Goal: Task Accomplishment & Management: Manage account settings

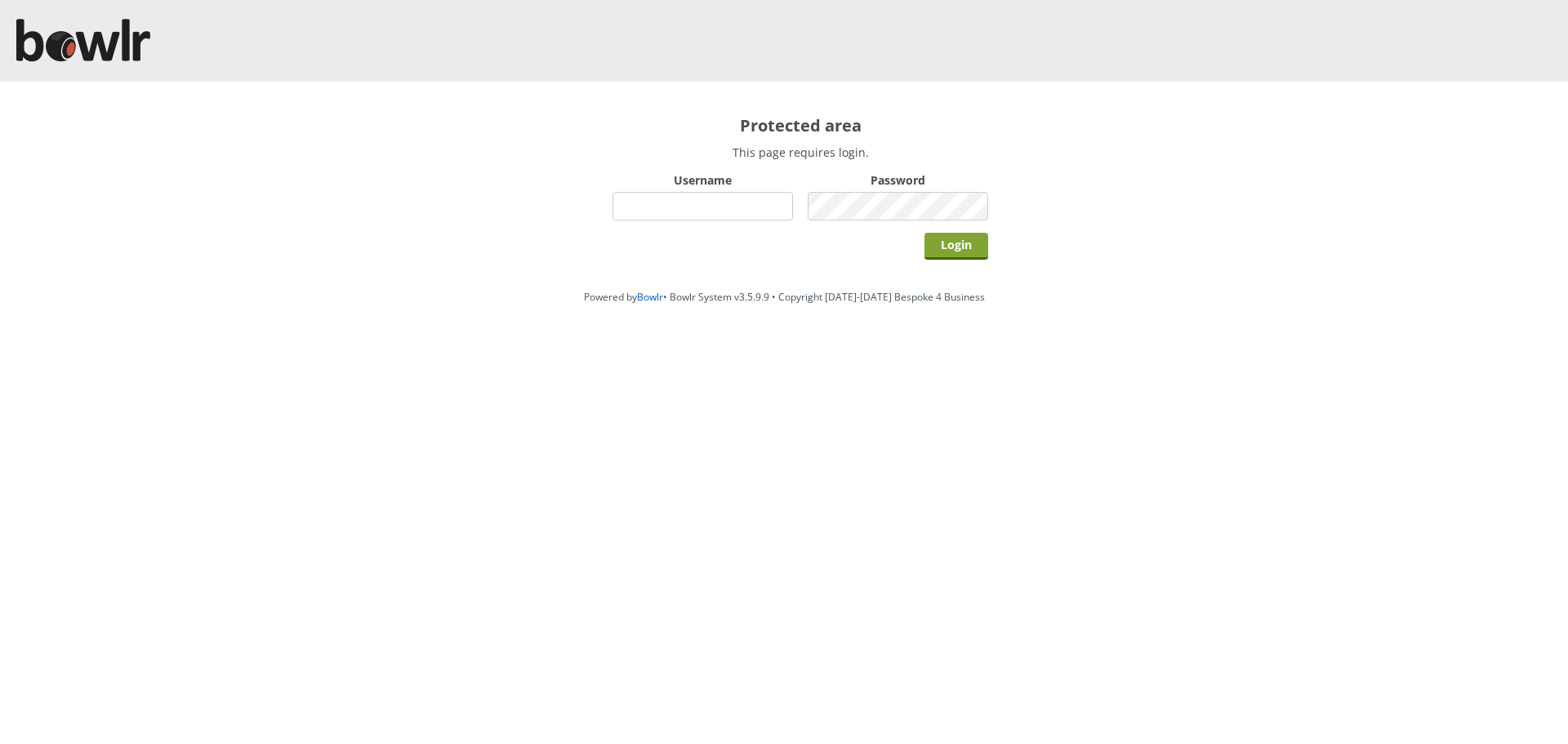
type input "hornseaindoorbowlsclub"
click at [947, 255] on input "Login" at bounding box center [956, 246] width 64 height 27
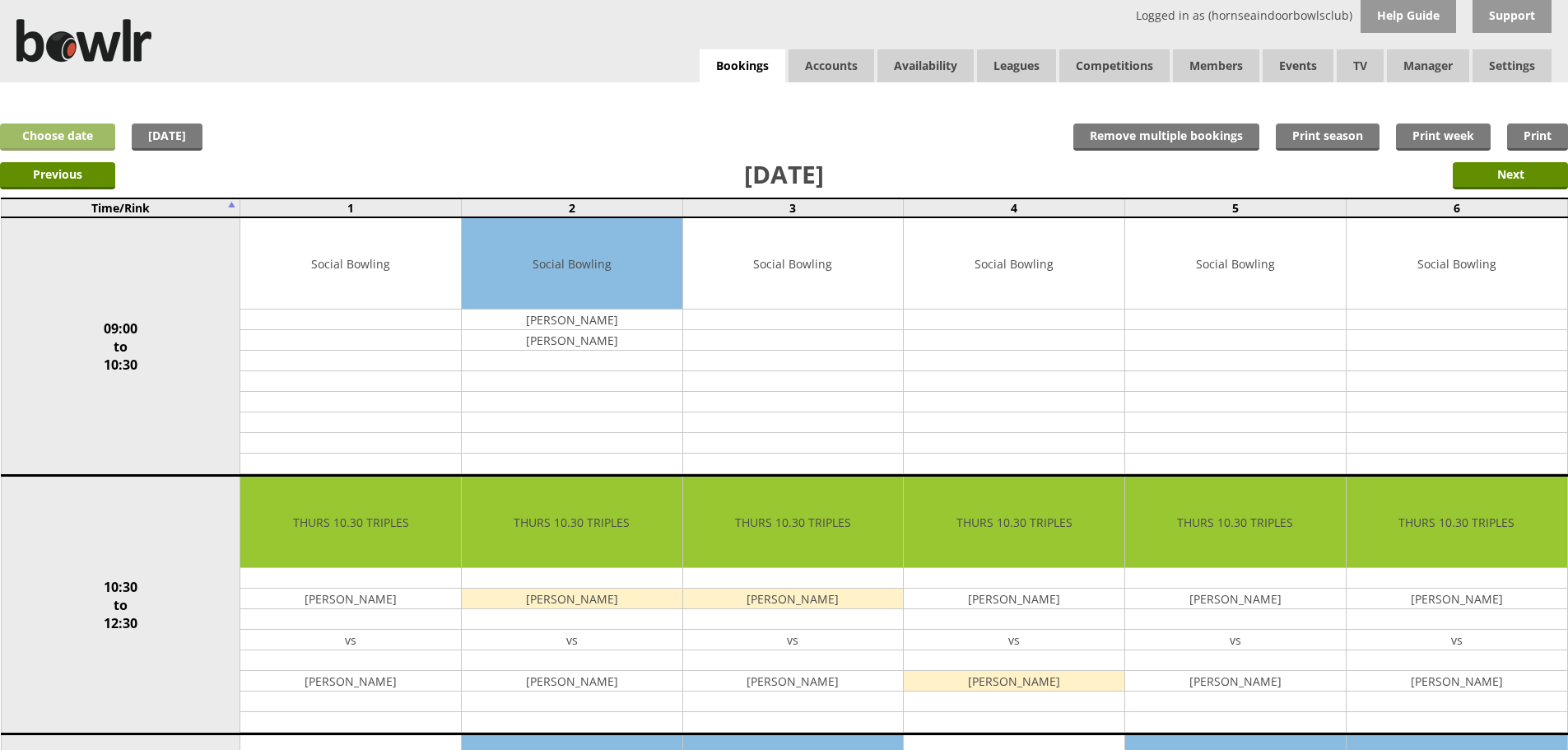
click at [32, 142] on link "Choose date" at bounding box center [58, 137] width 115 height 27
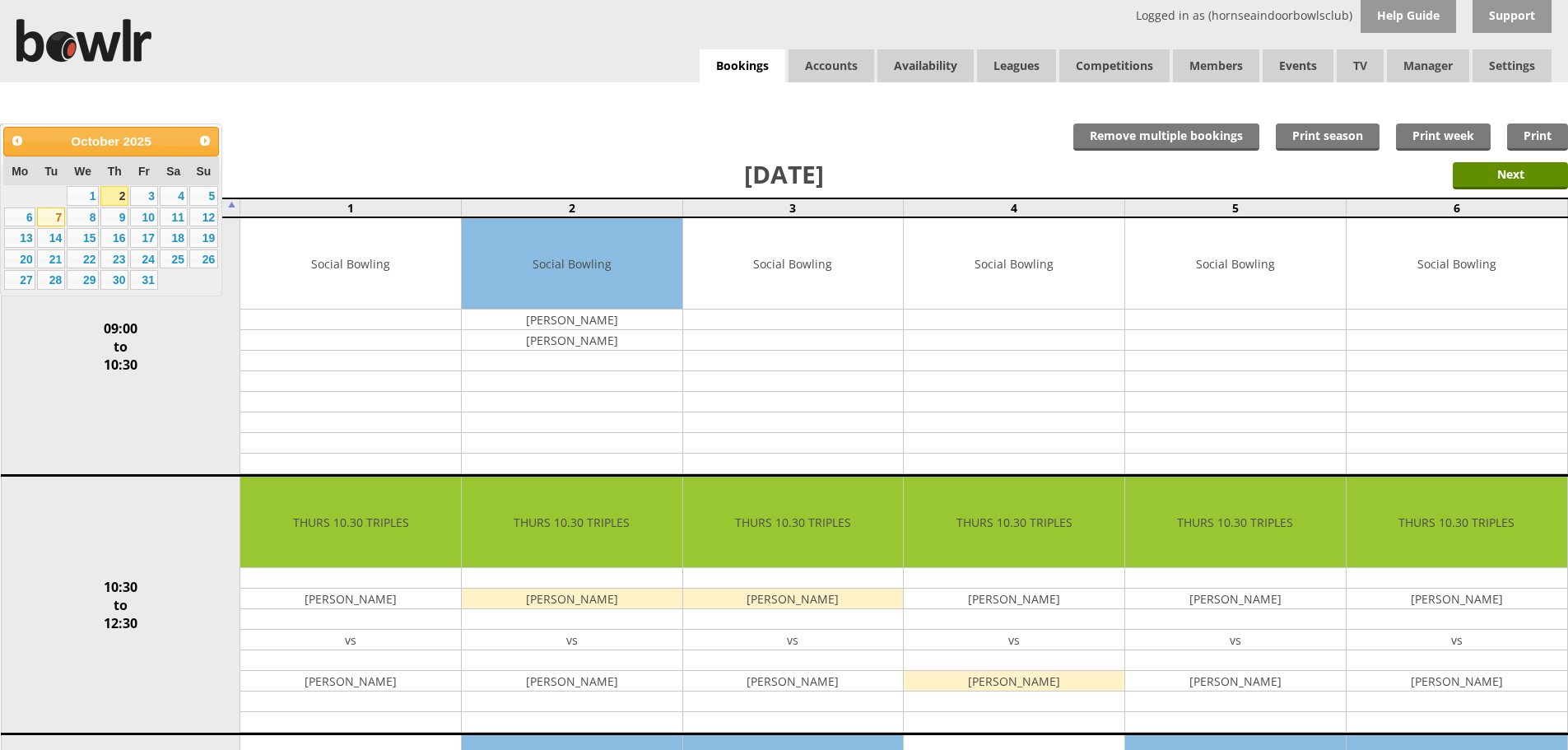
click at [58, 216] on link "7" at bounding box center [51, 217] width 28 height 20
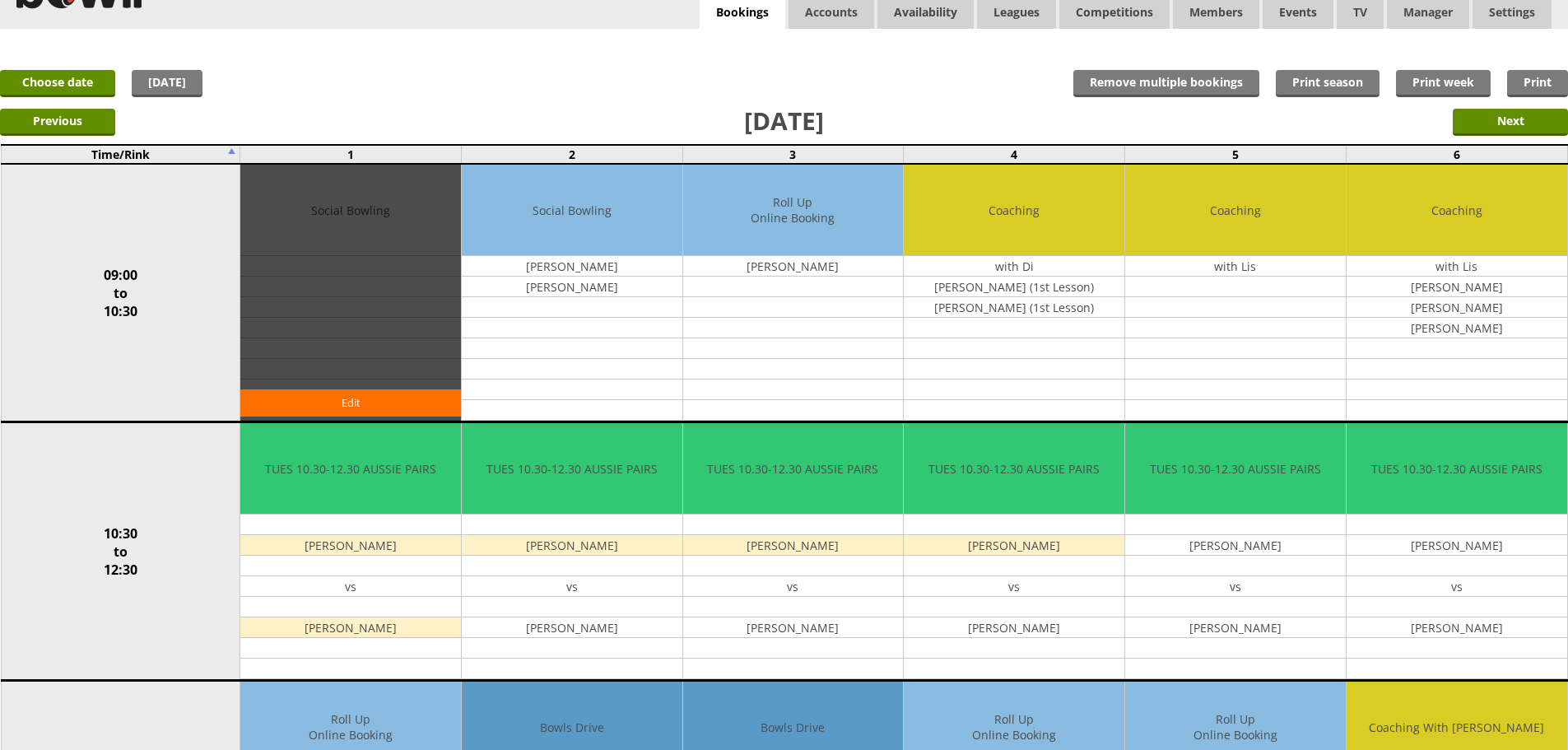
scroll to position [82, 0]
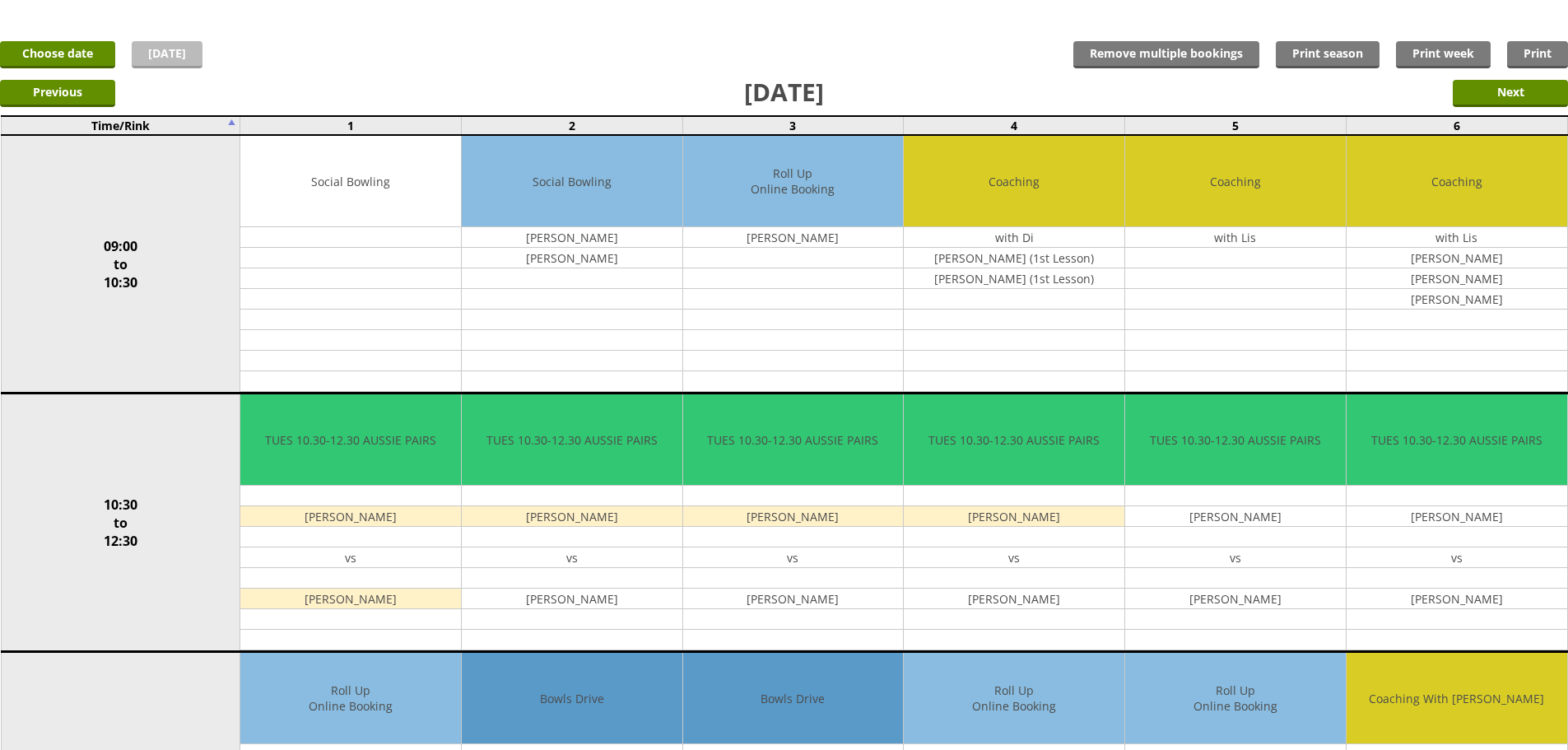
click at [157, 61] on link "Today" at bounding box center [167, 55] width 71 height 27
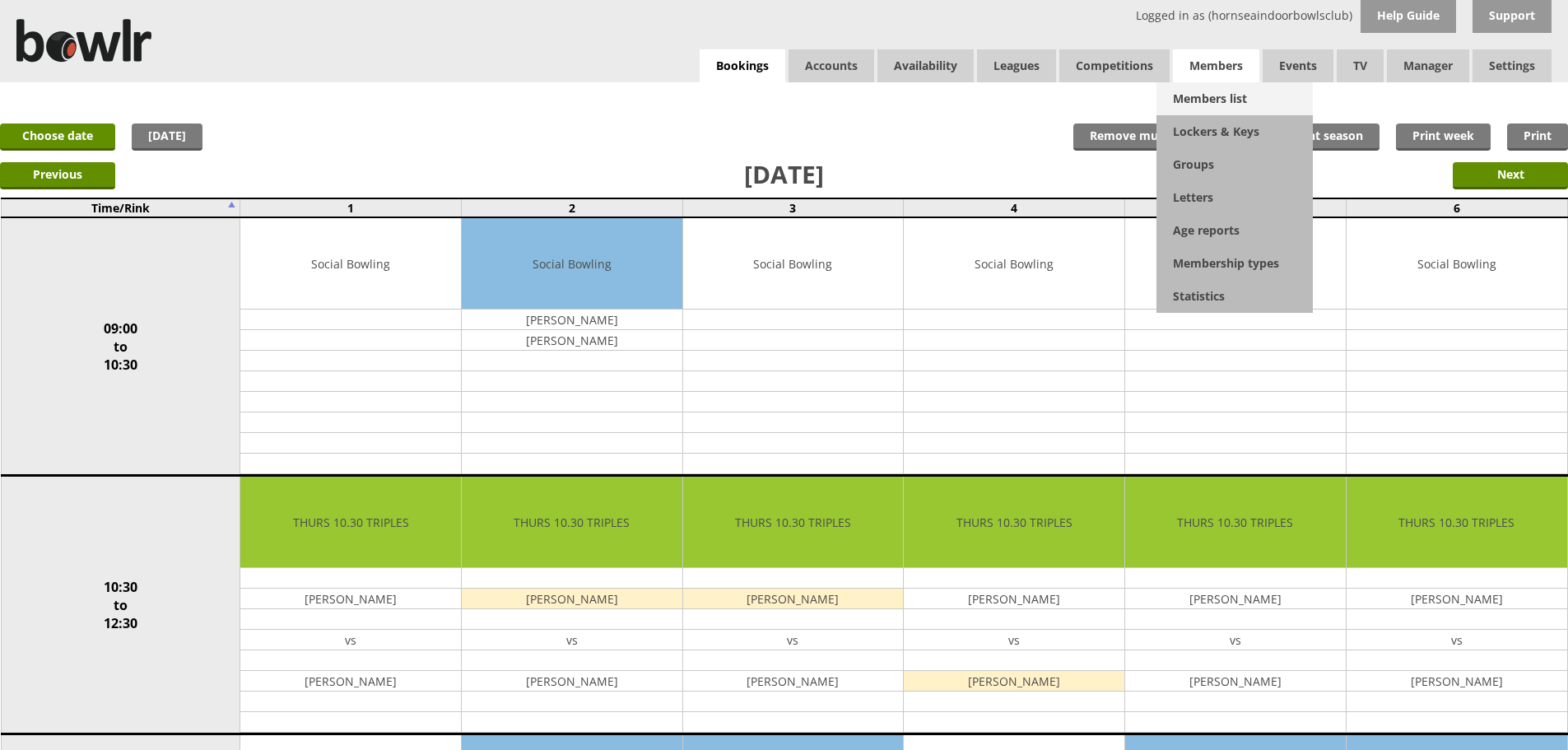
click at [1209, 105] on link "Members list" at bounding box center [1234, 98] width 157 height 33
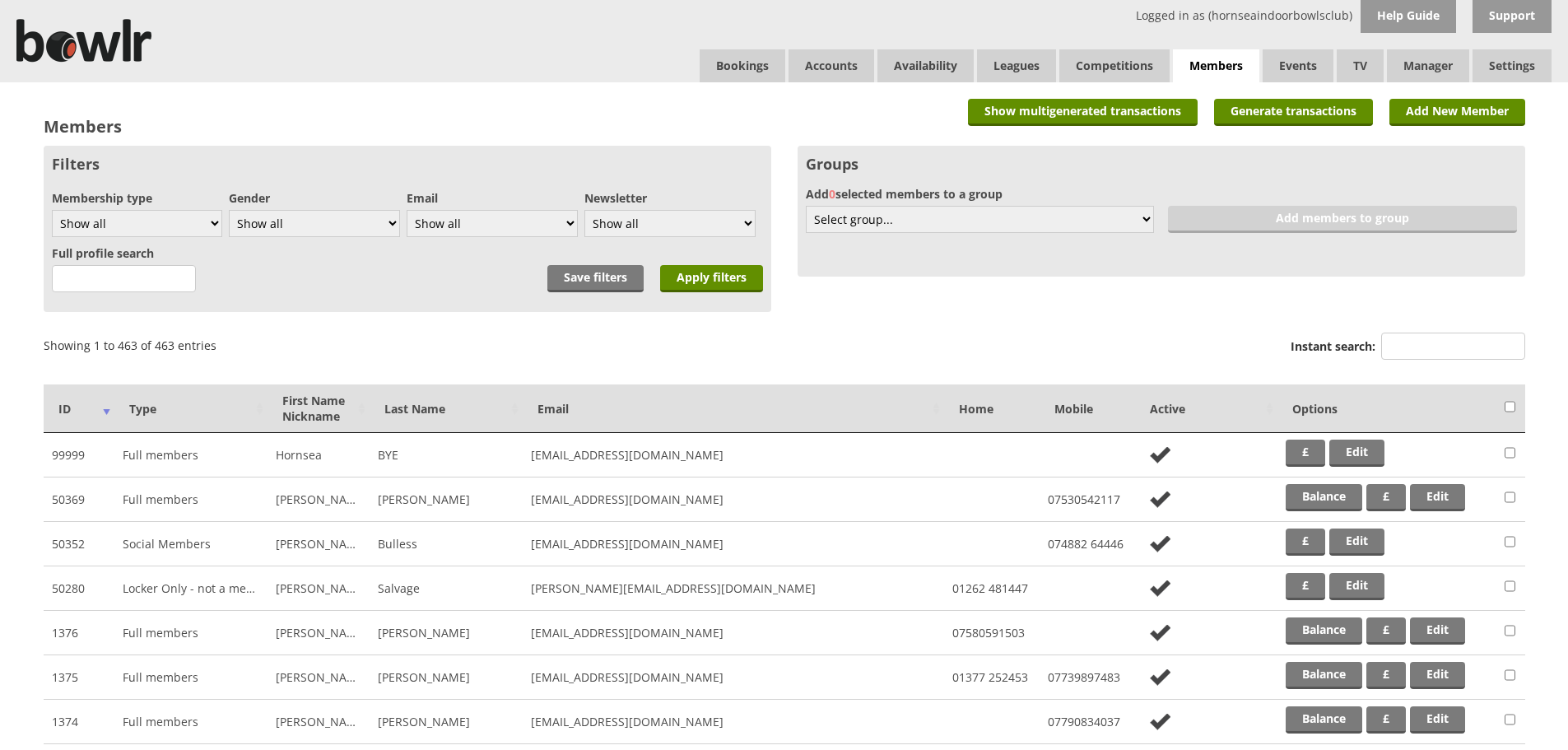
drag, startPoint x: 1402, startPoint y: 341, endPoint x: 1417, endPoint y: 288, distance: 55.1
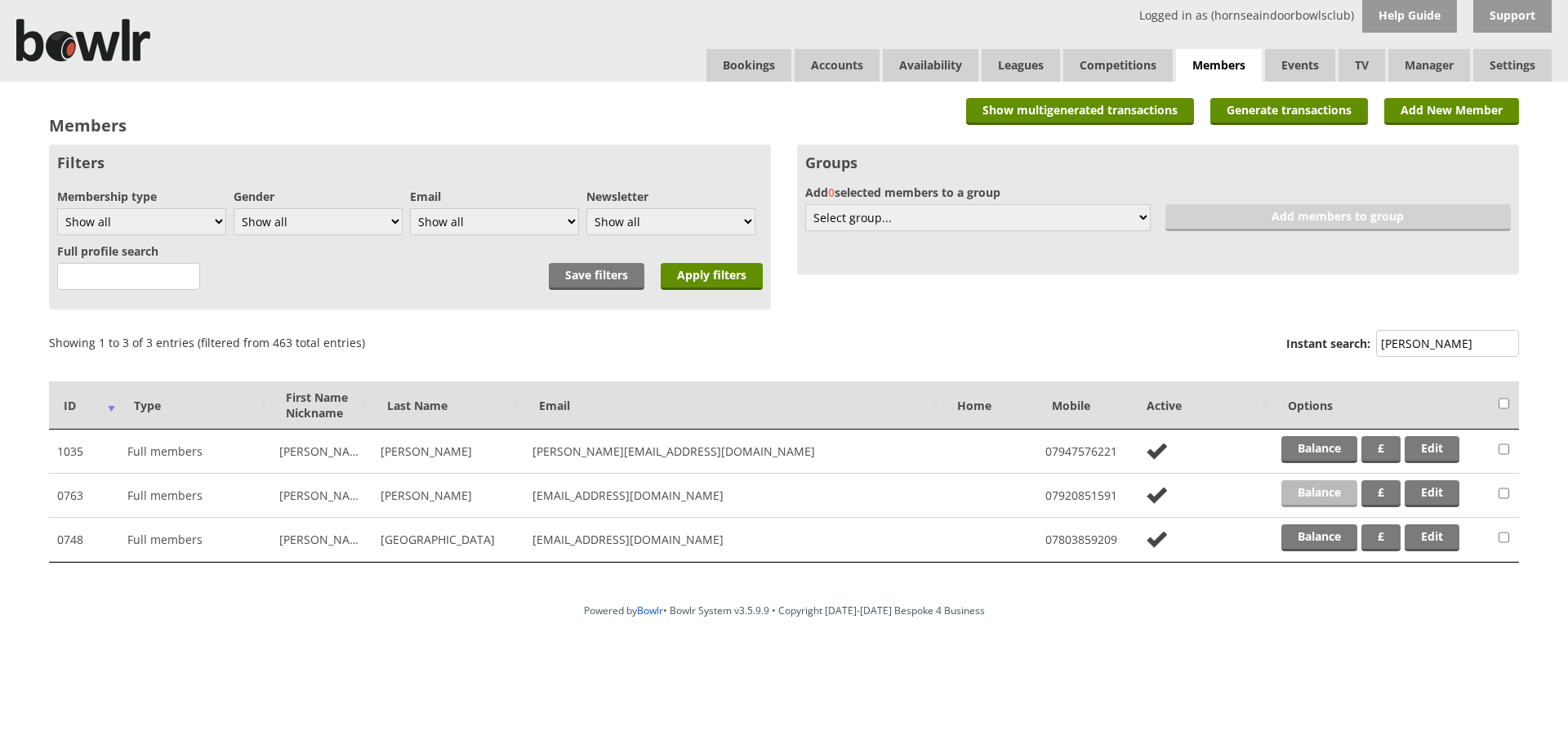
type input "[PERSON_NAME]"
click at [1317, 496] on link "Balance" at bounding box center [1318, 493] width 76 height 27
